Goal: Information Seeking & Learning: Learn about a topic

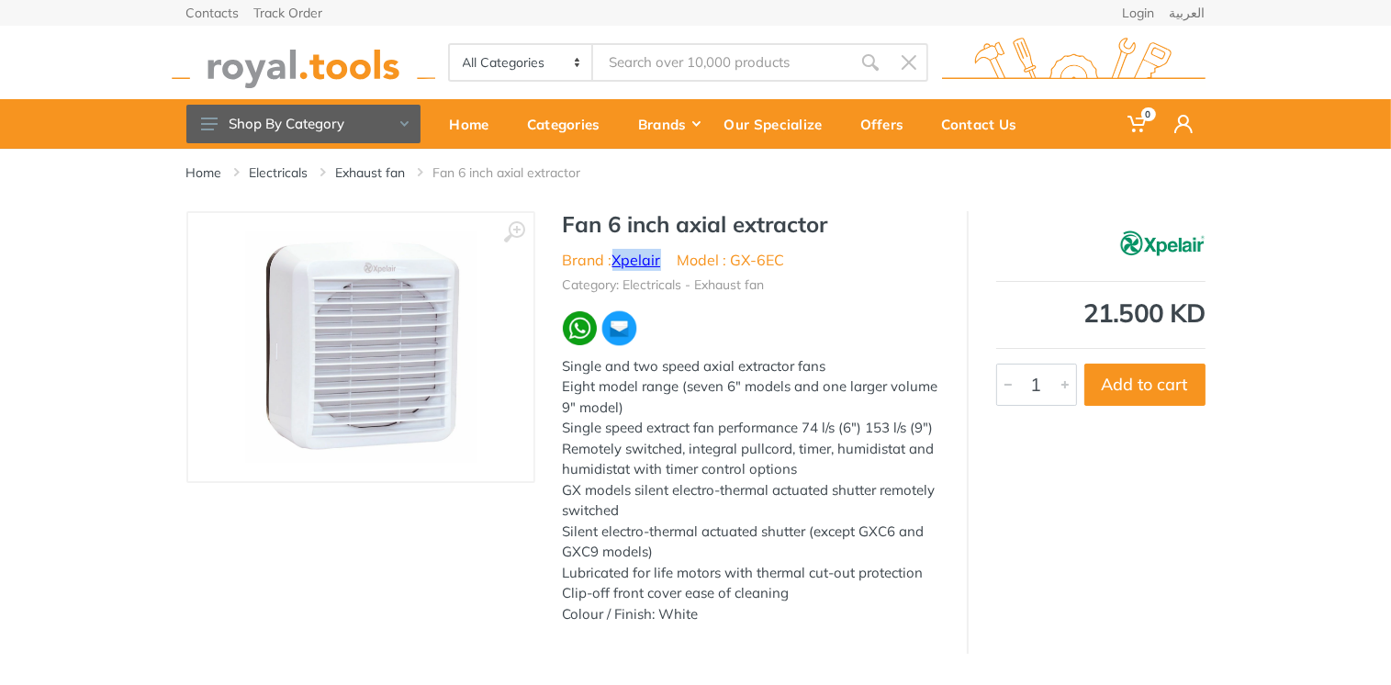
drag, startPoint x: 612, startPoint y: 257, endPoint x: 661, endPoint y: 255, distance: 48.7
click at [661, 255] on li "Brand : Xpelair" at bounding box center [612, 260] width 98 height 22
copy li "Xpelair"
drag, startPoint x: 733, startPoint y: 260, endPoint x: 784, endPoint y: 259, distance: 50.5
click at [784, 259] on li "Model : GX-6EC" at bounding box center [730, 260] width 107 height 22
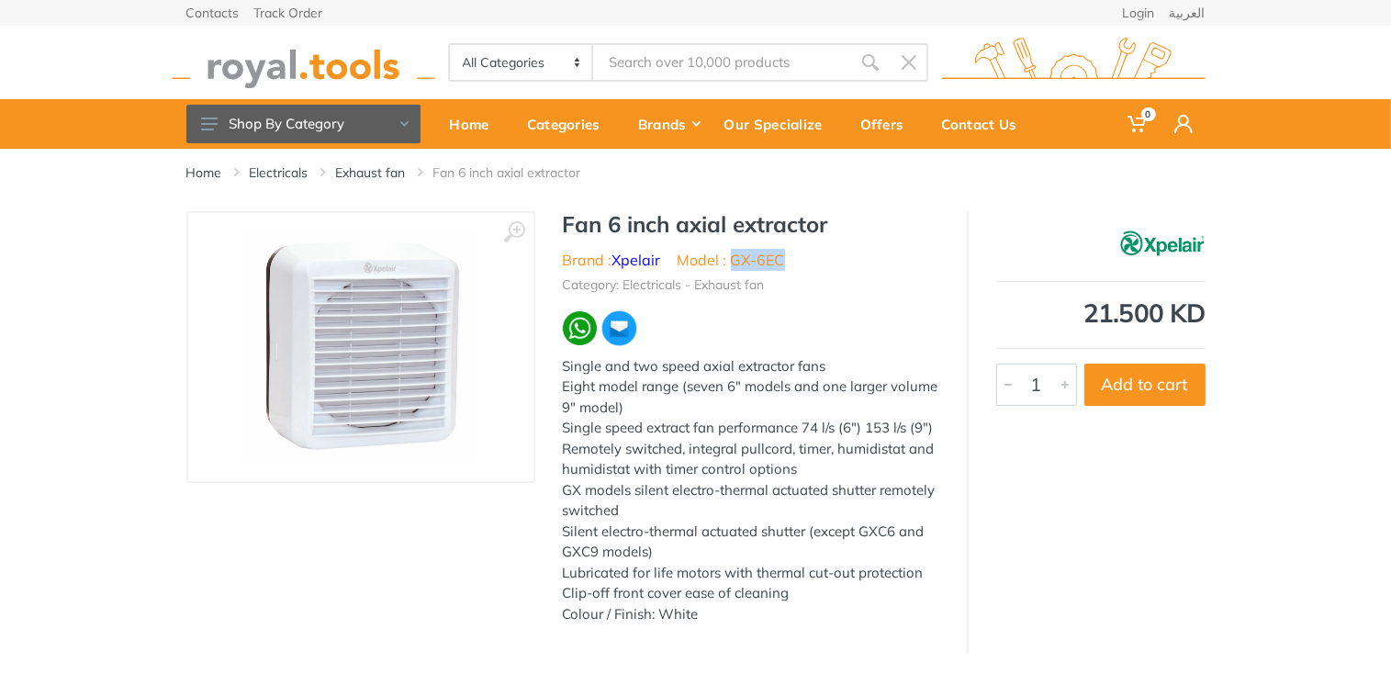
drag, startPoint x: 784, startPoint y: 259, endPoint x: 773, endPoint y: 259, distance: 11.0
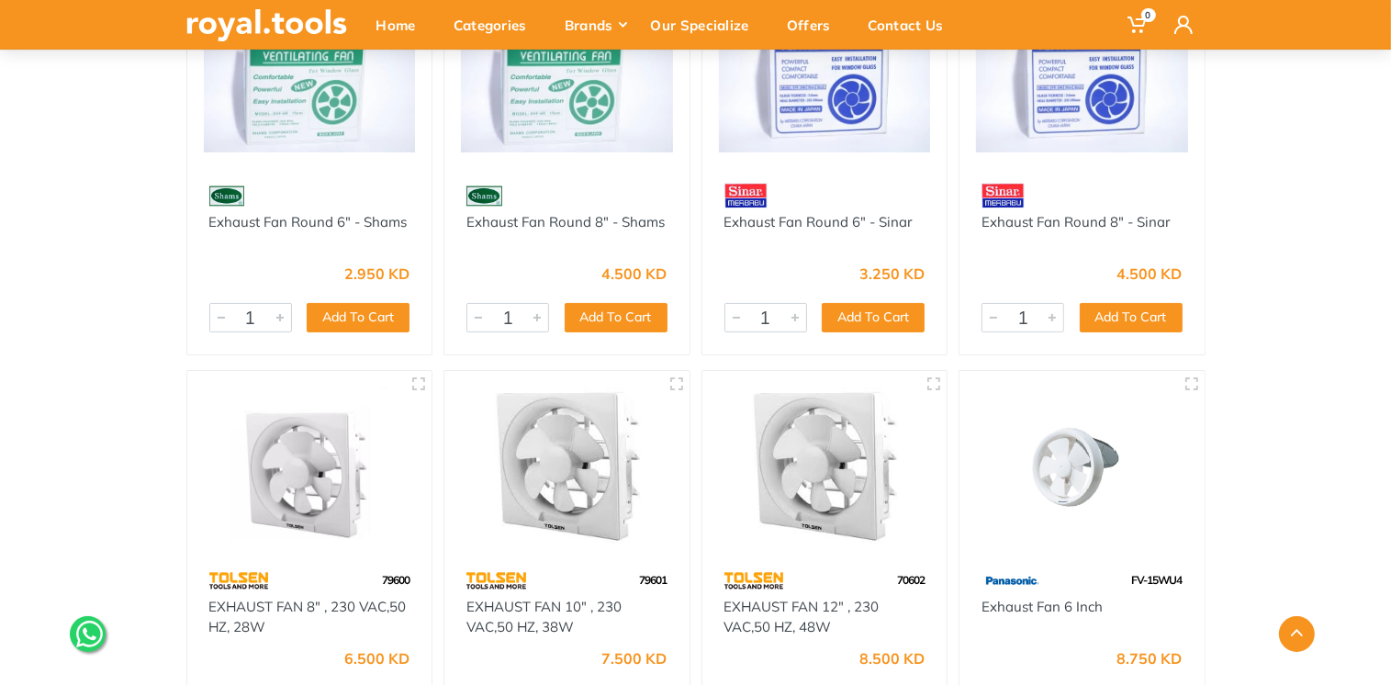
scroll to position [514, 0]
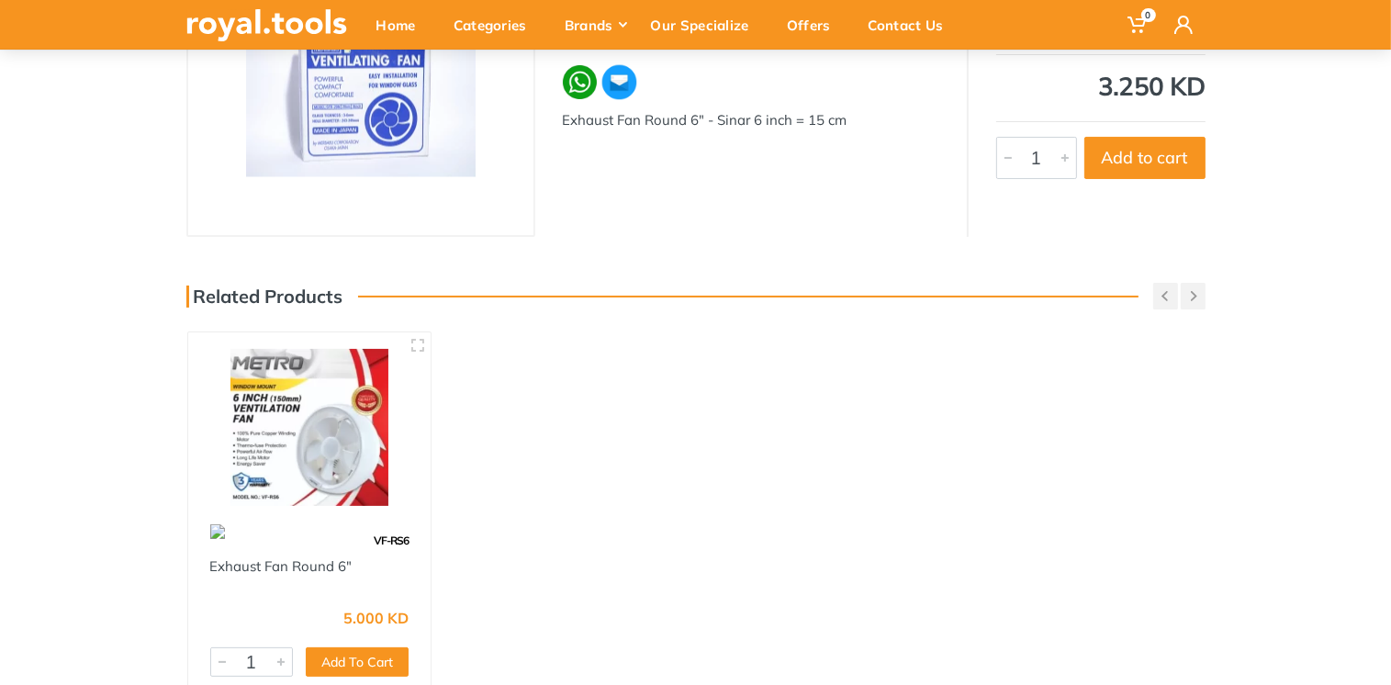
scroll to position [118, 0]
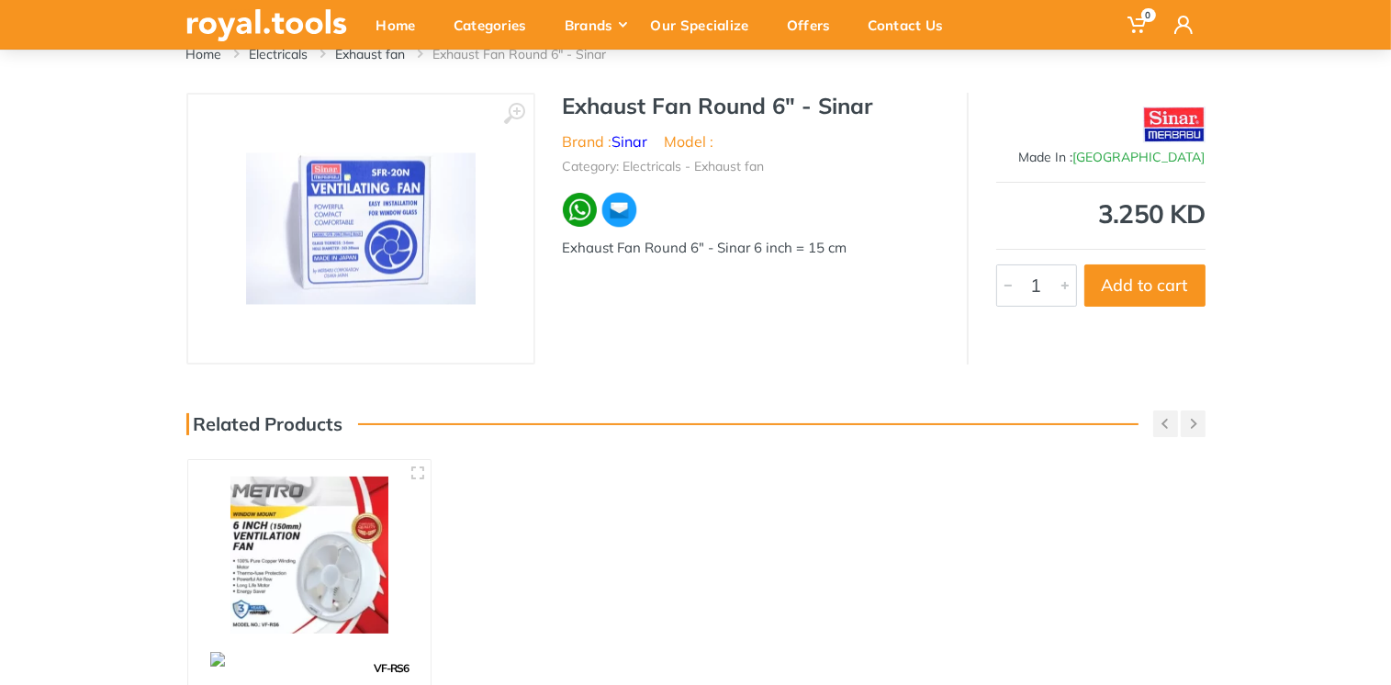
click at [367, 236] on img at bounding box center [360, 228] width 229 height 151
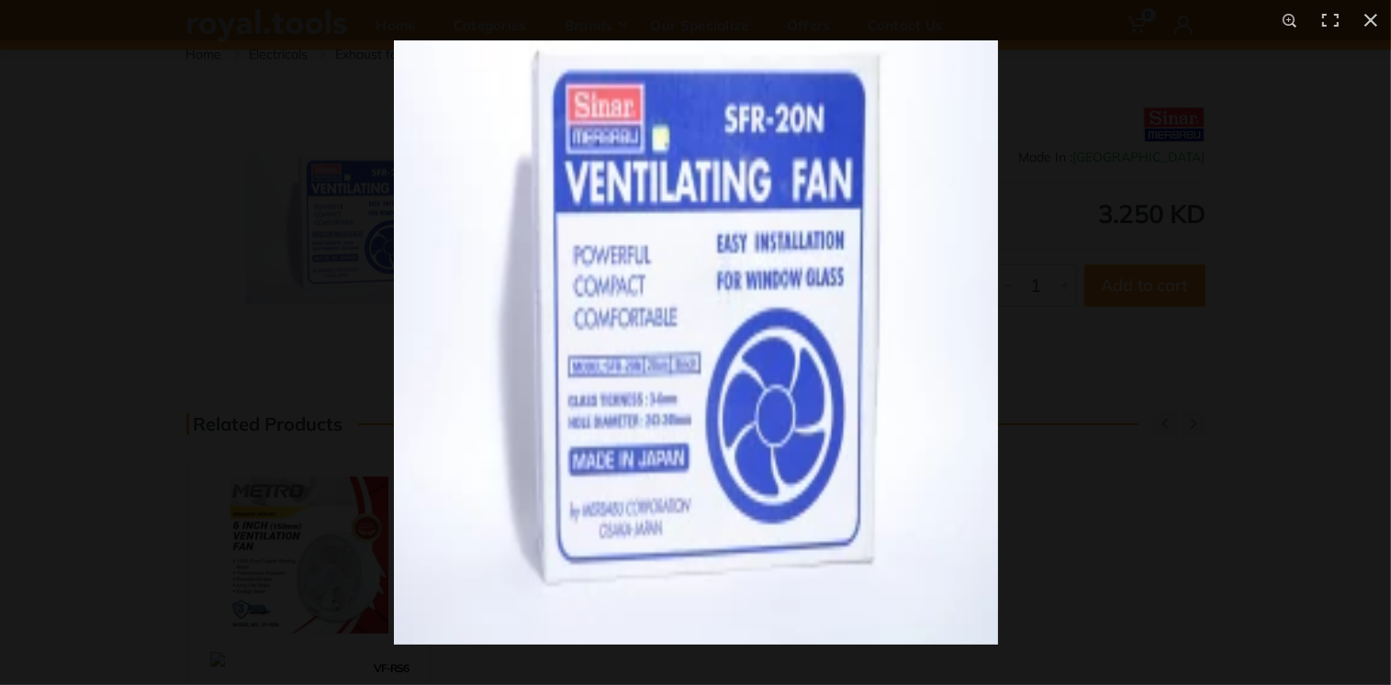
click at [696, 427] on img at bounding box center [696, 342] width 604 height 604
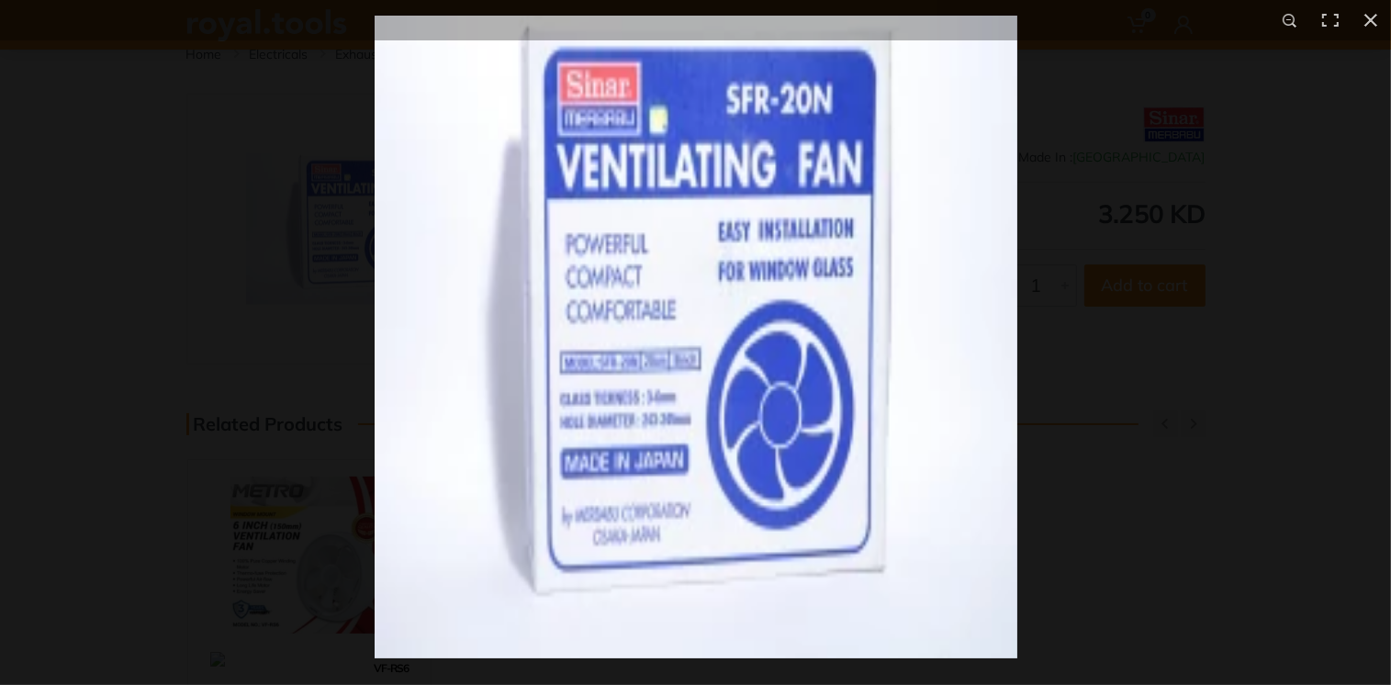
click at [623, 415] on img at bounding box center [696, 337] width 643 height 643
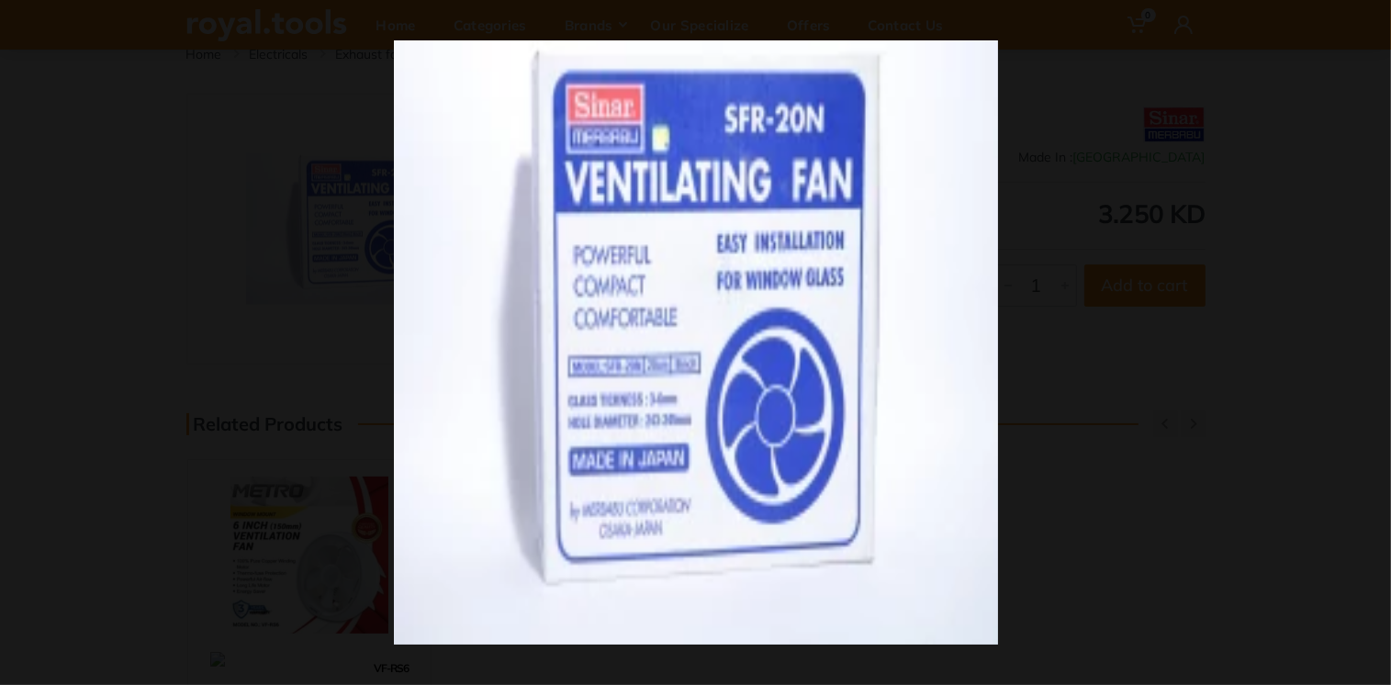
click at [1371, 22] on button at bounding box center [1370, 20] width 40 height 40
